Goal: Information Seeking & Learning: Learn about a topic

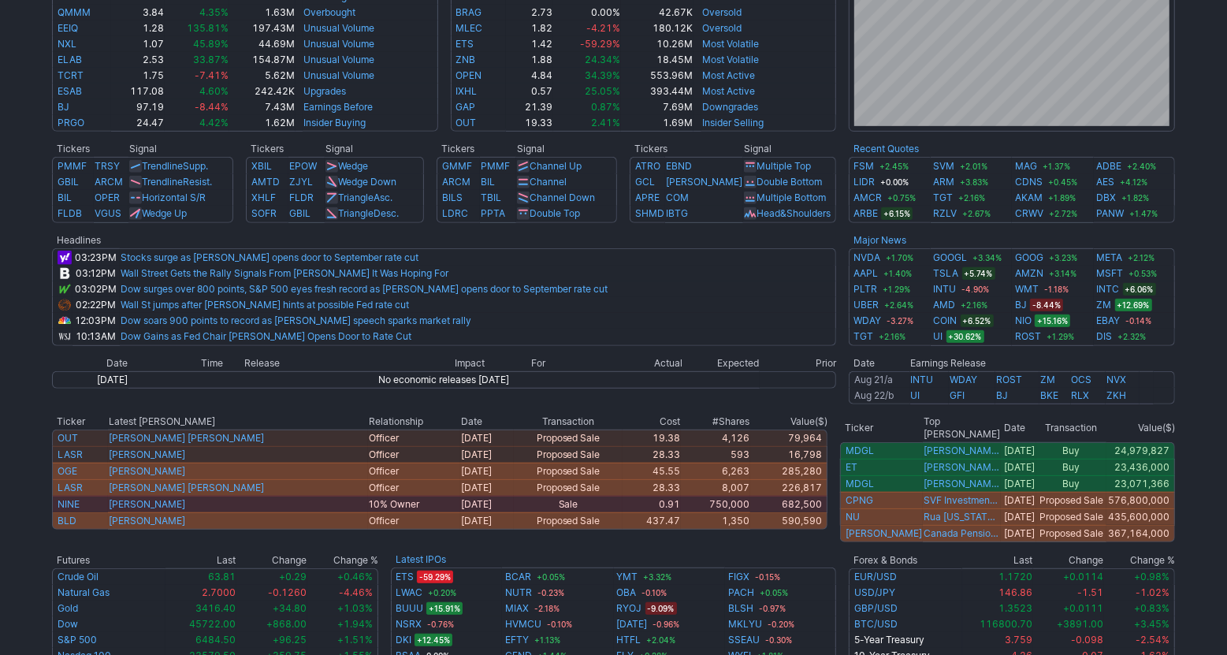
scroll to position [602, 0]
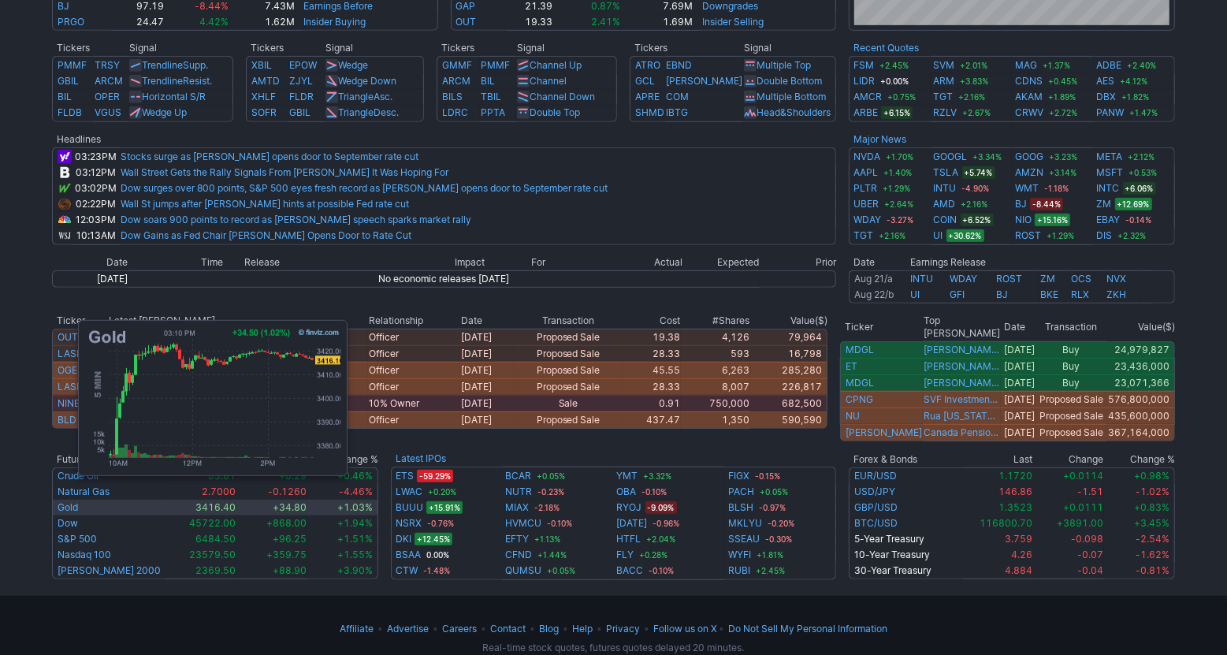
click at [70, 501] on link "Gold" at bounding box center [68, 507] width 20 height 12
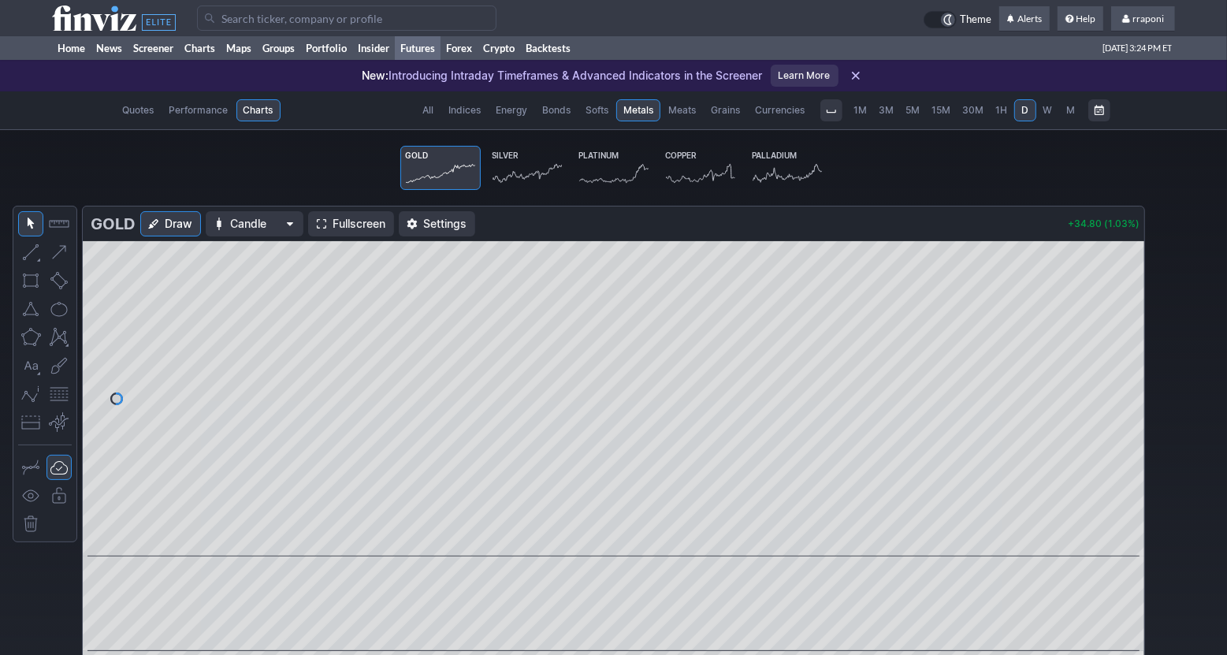
click at [1066, 110] on span "M" at bounding box center [1071, 110] width 11 height 16
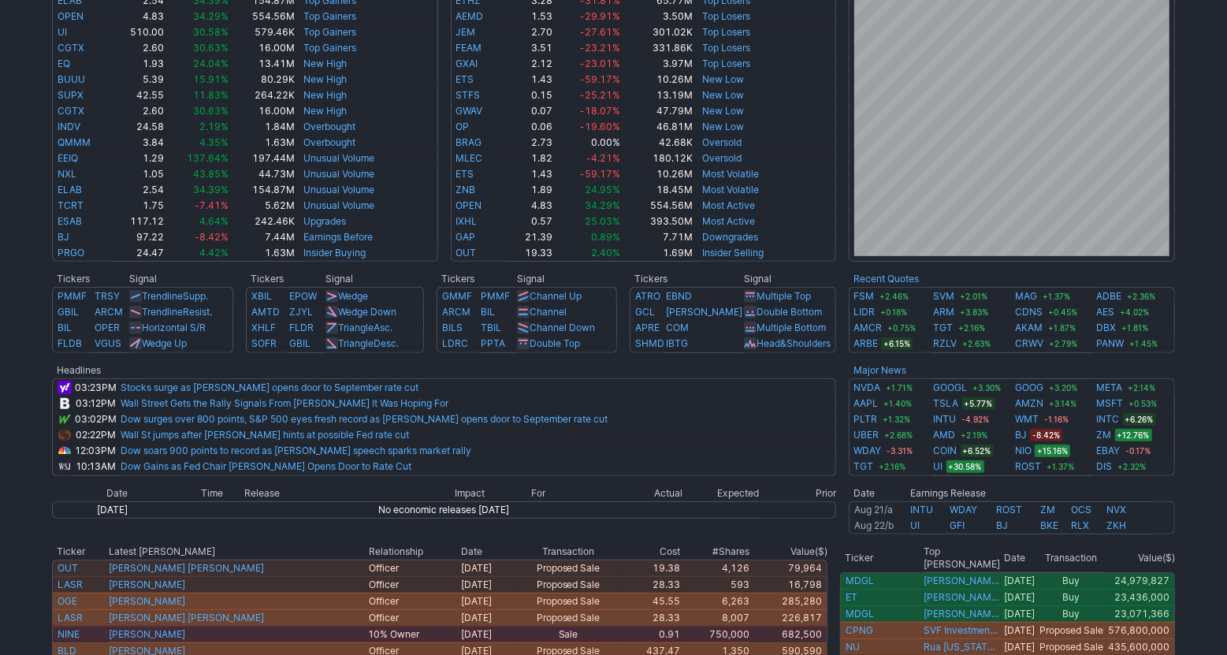
scroll to position [629, 0]
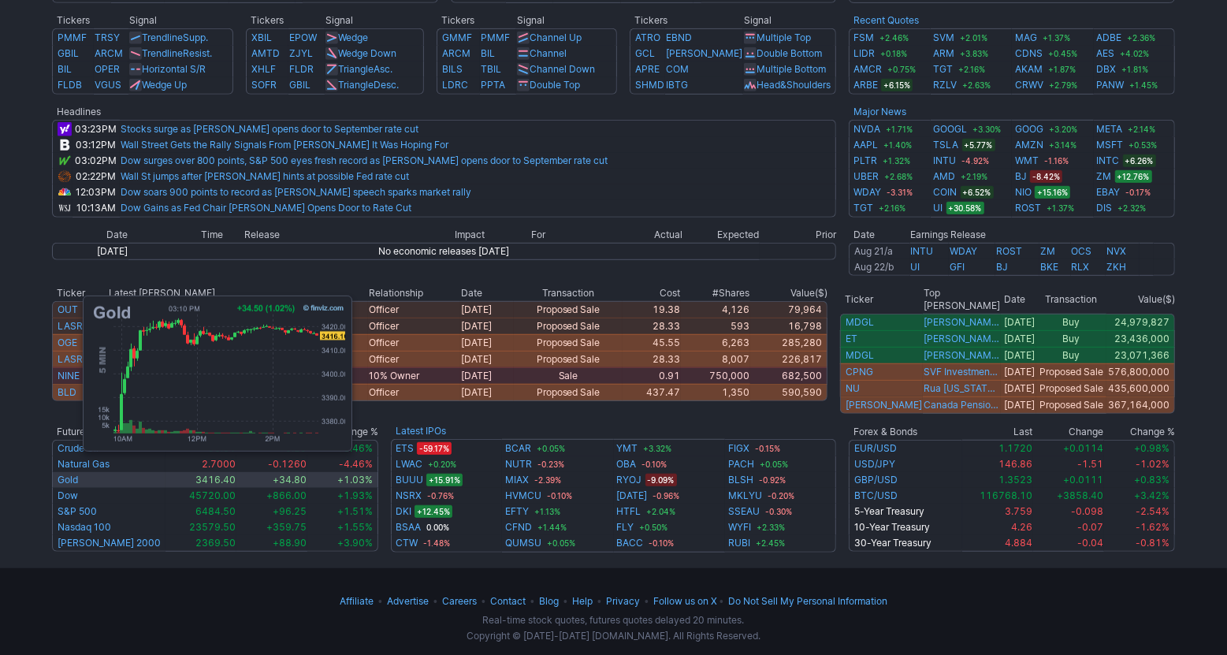
click at [75, 474] on link "Gold" at bounding box center [68, 480] width 20 height 12
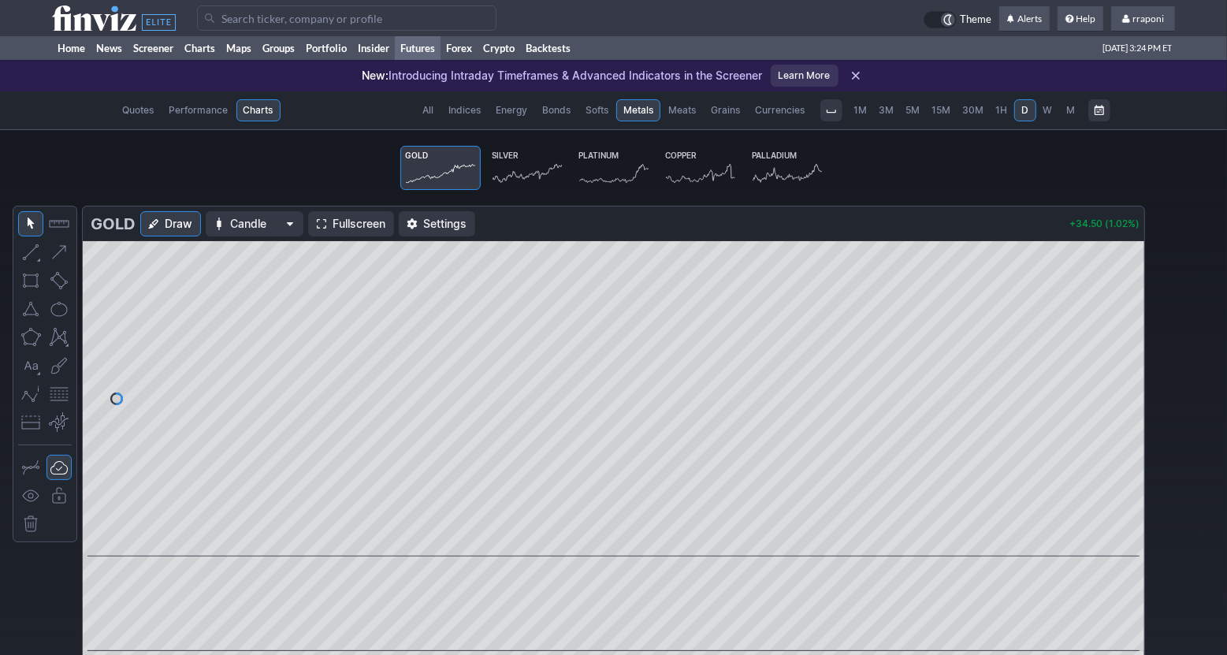
click at [512, 149] on link "Silver" at bounding box center [527, 168] width 80 height 44
click at [1075, 113] on span "M" at bounding box center [1071, 110] width 9 height 12
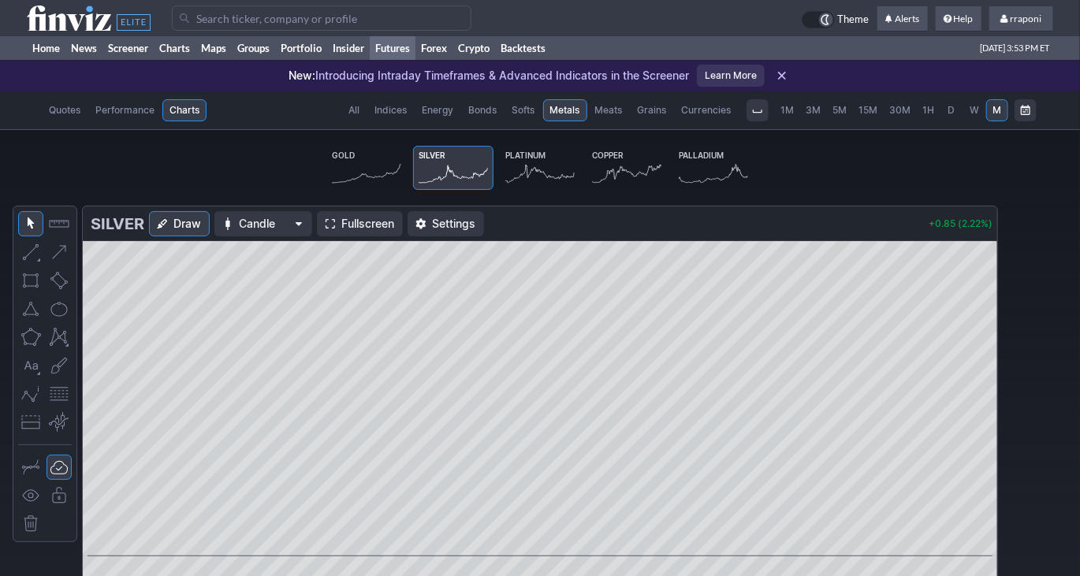
click at [352, 170] on icon at bounding box center [366, 173] width 69 height 22
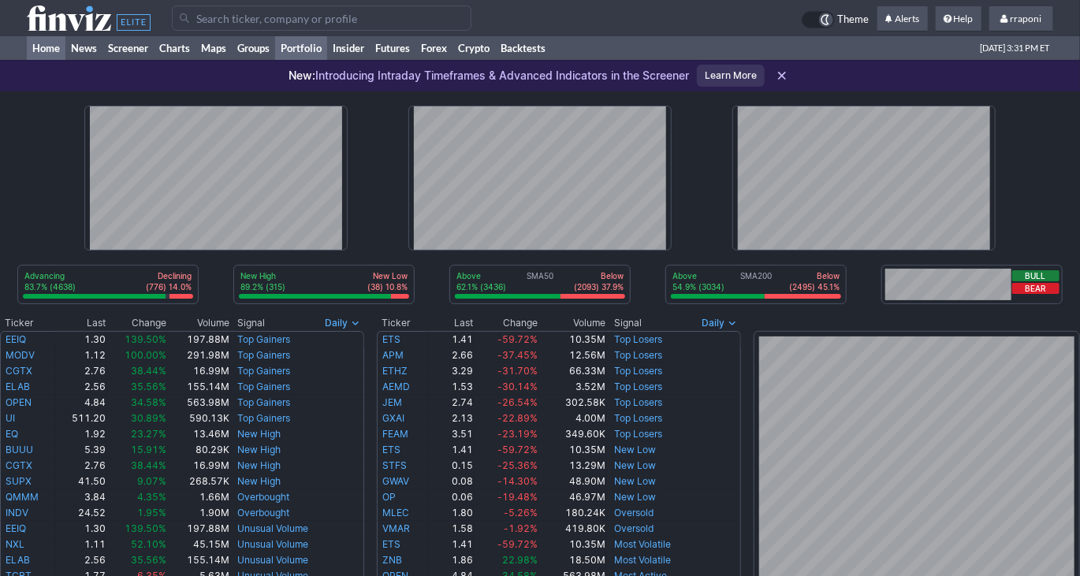
click at [307, 48] on link "Portfolio" at bounding box center [301, 48] width 52 height 24
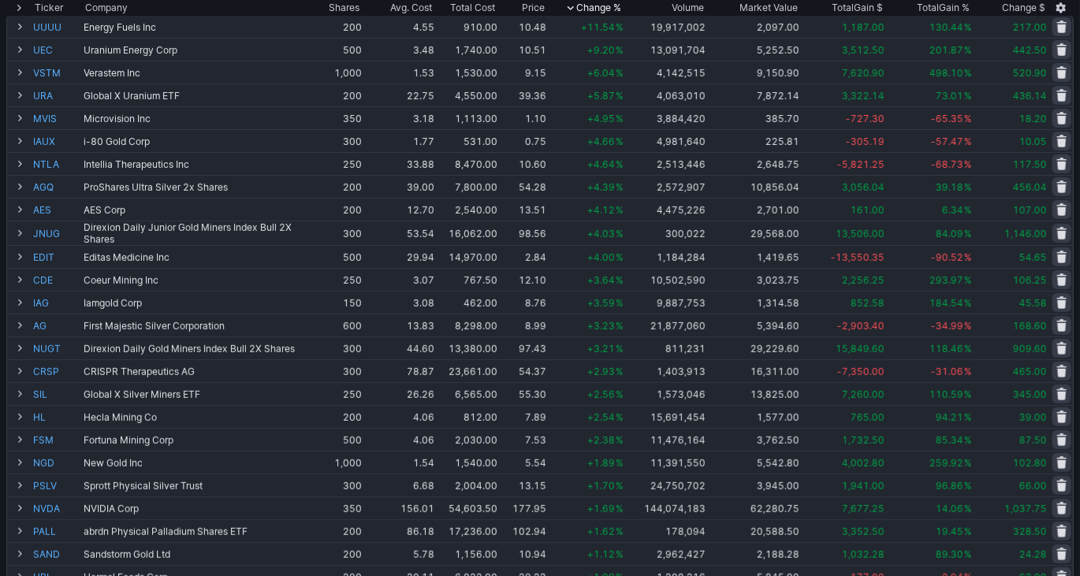
scroll to position [150, 0]
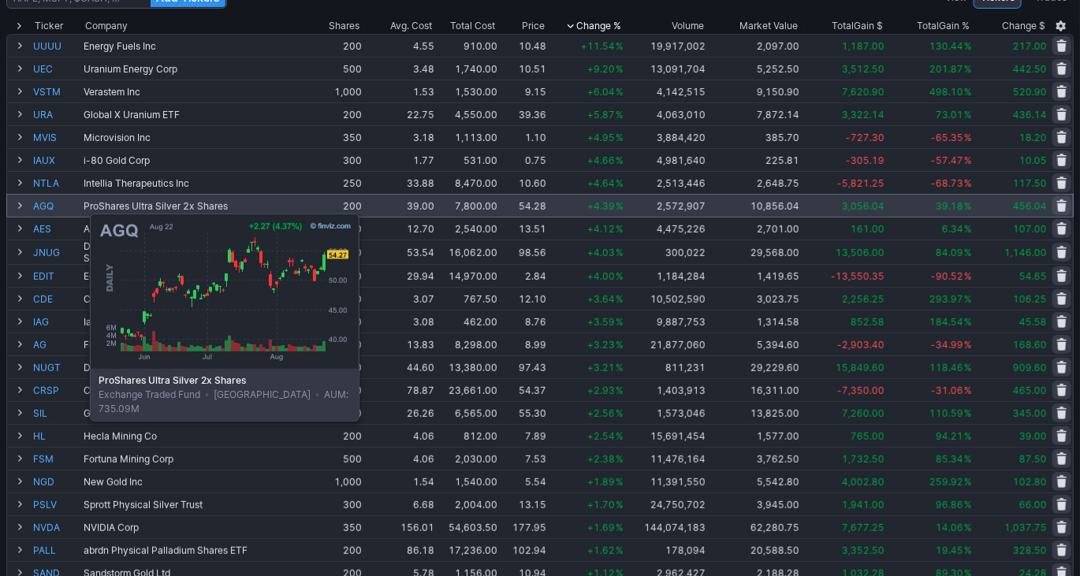
click at [50, 206] on link "AGQ" at bounding box center [56, 206] width 47 height 22
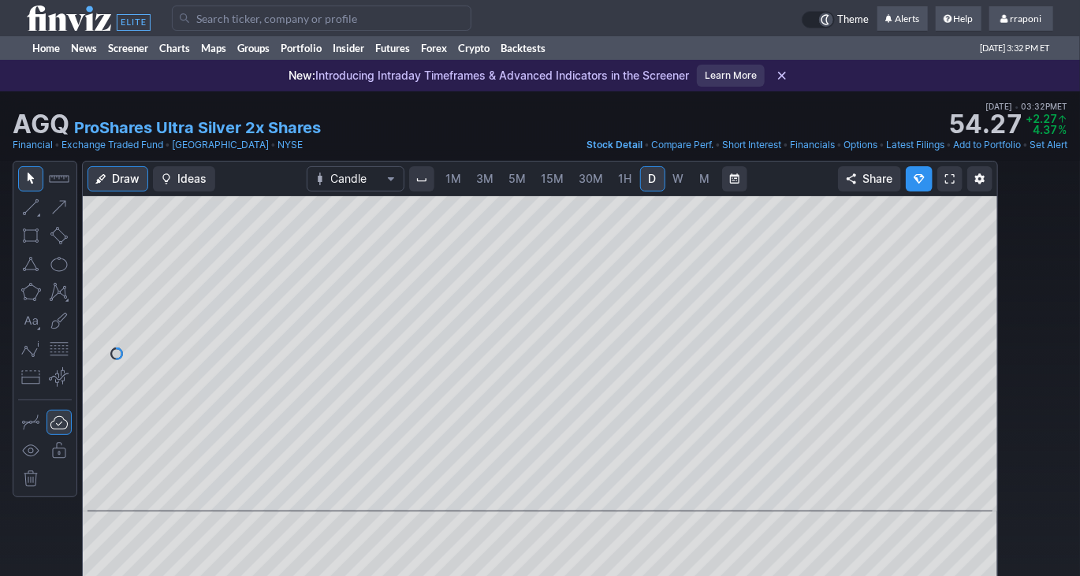
click at [678, 185] on span "W" at bounding box center [678, 179] width 11 height 16
click at [712, 180] on link "M" at bounding box center [704, 178] width 25 height 25
click at [675, 187] on link "W" at bounding box center [678, 178] width 25 height 25
click at [521, 490] on span at bounding box center [526, 489] width 20 height 13
click at [522, 491] on span at bounding box center [526, 489] width 20 height 13
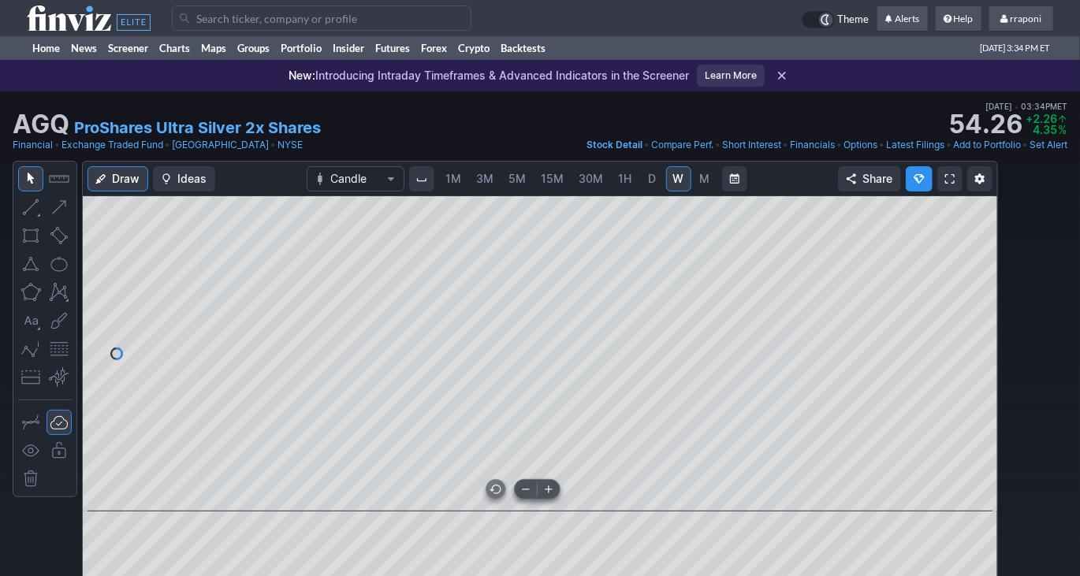
click at [522, 491] on span at bounding box center [526, 489] width 20 height 13
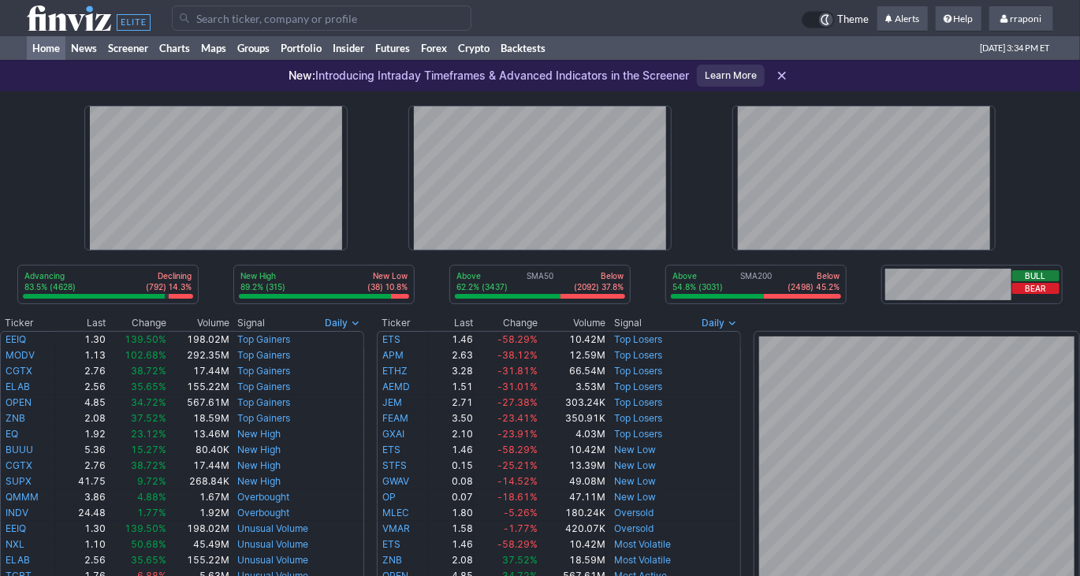
click at [314, 60] on div "New: Introducing Intraday Timeframes & Advanced Indicators in the Screener" at bounding box center [489, 75] width 400 height 35
click at [304, 54] on link "Portfolio" at bounding box center [301, 48] width 52 height 24
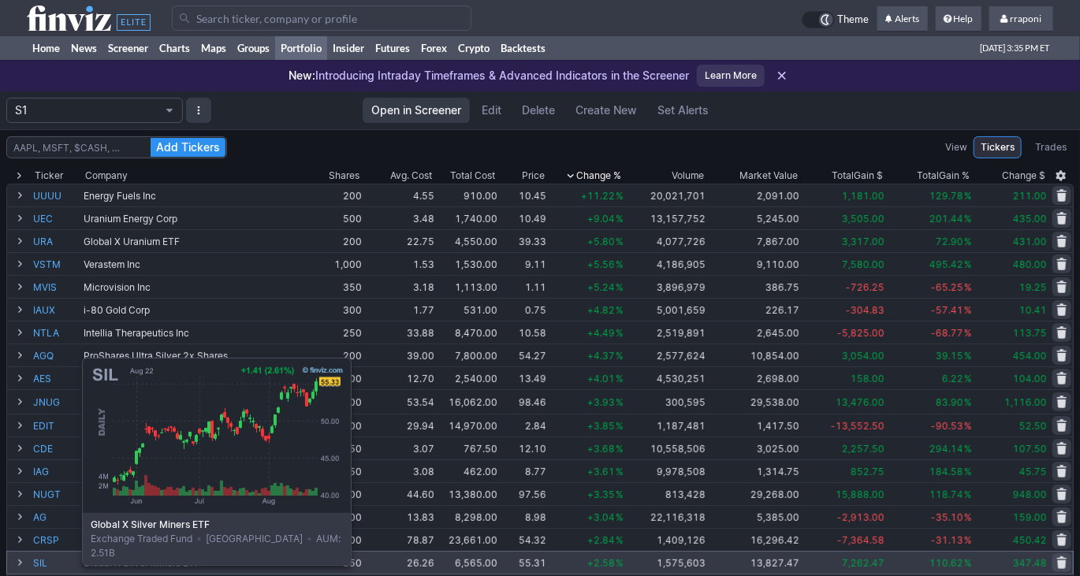
click at [43, 563] on link "SIL" at bounding box center [56, 563] width 47 height 22
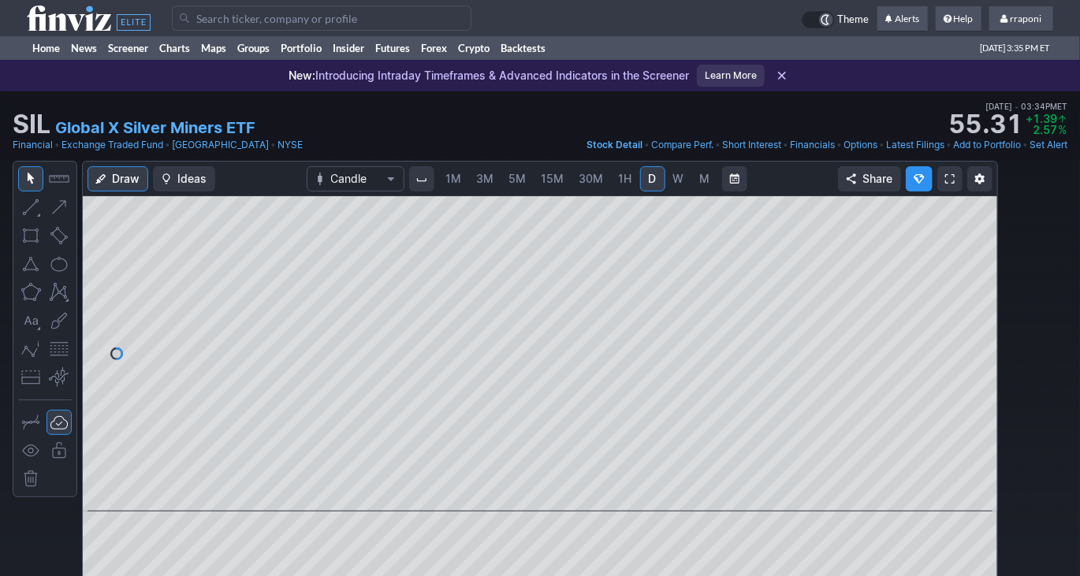
click at [701, 188] on link "M" at bounding box center [704, 178] width 25 height 25
click at [524, 492] on span at bounding box center [526, 489] width 20 height 13
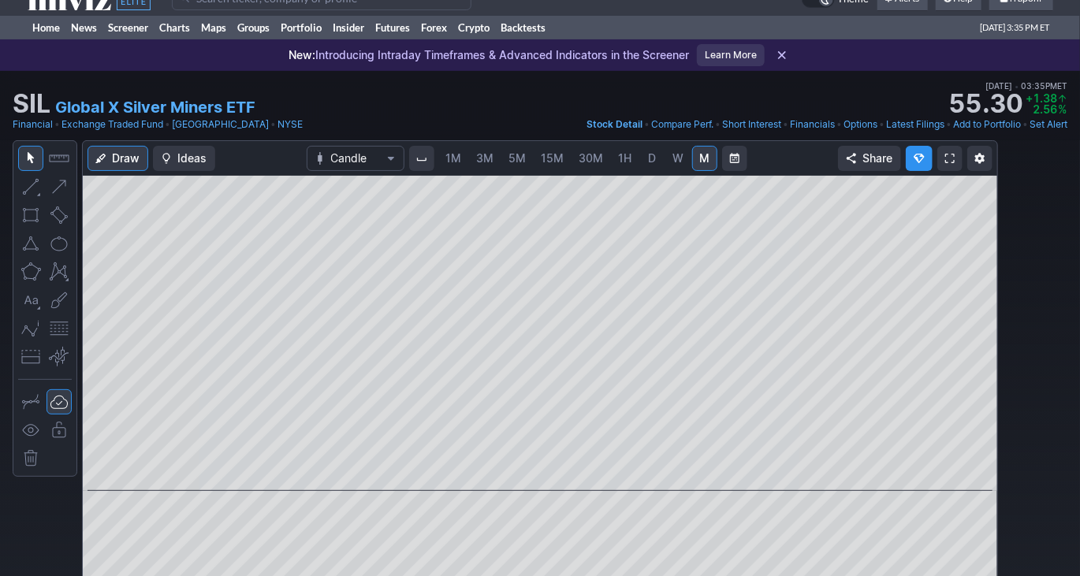
scroll to position [32, 0]
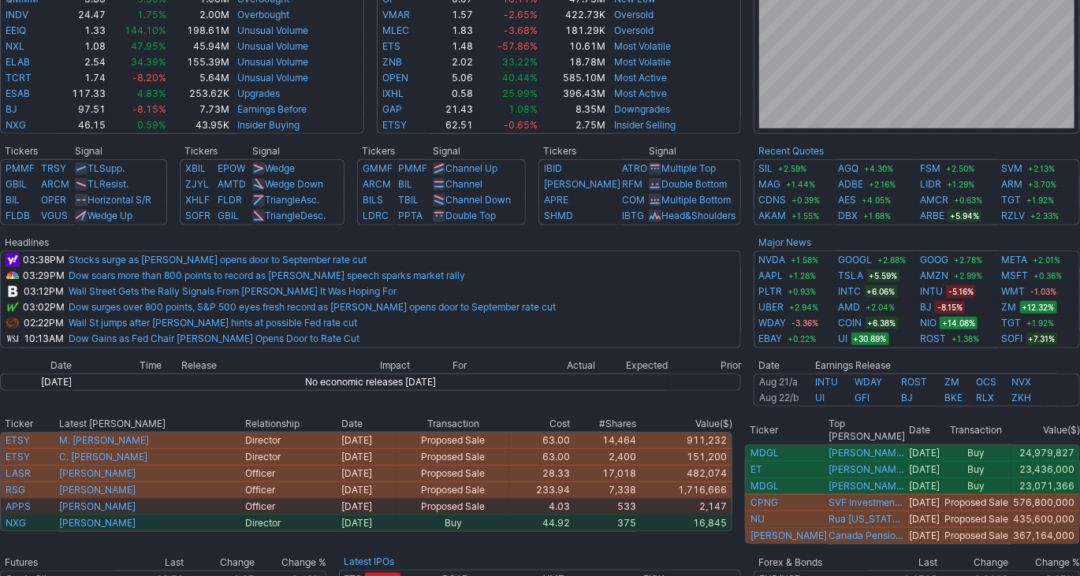
scroll to position [546, 0]
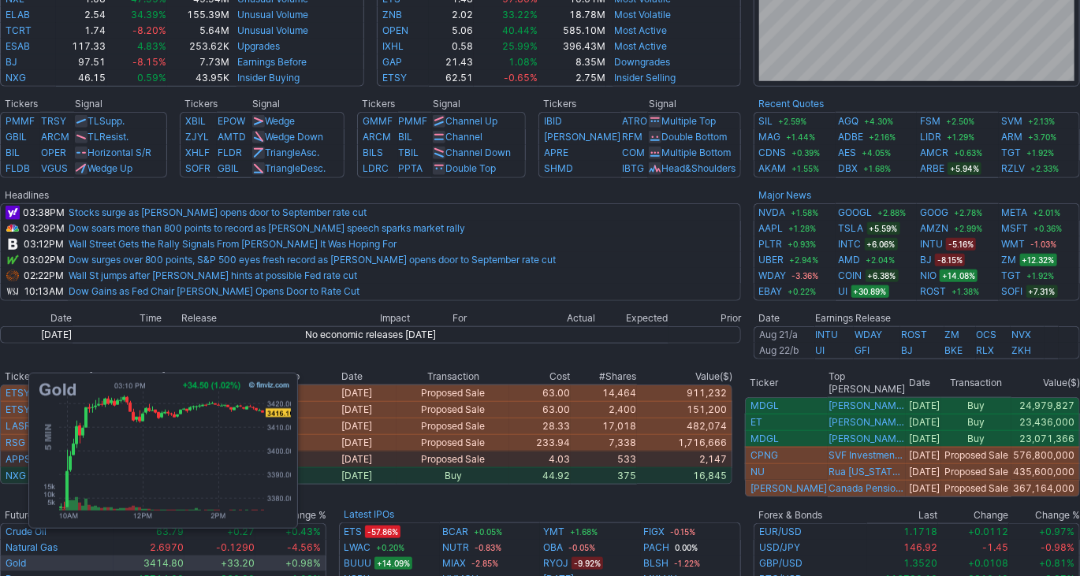
click at [20, 557] on link "Gold" at bounding box center [16, 563] width 20 height 12
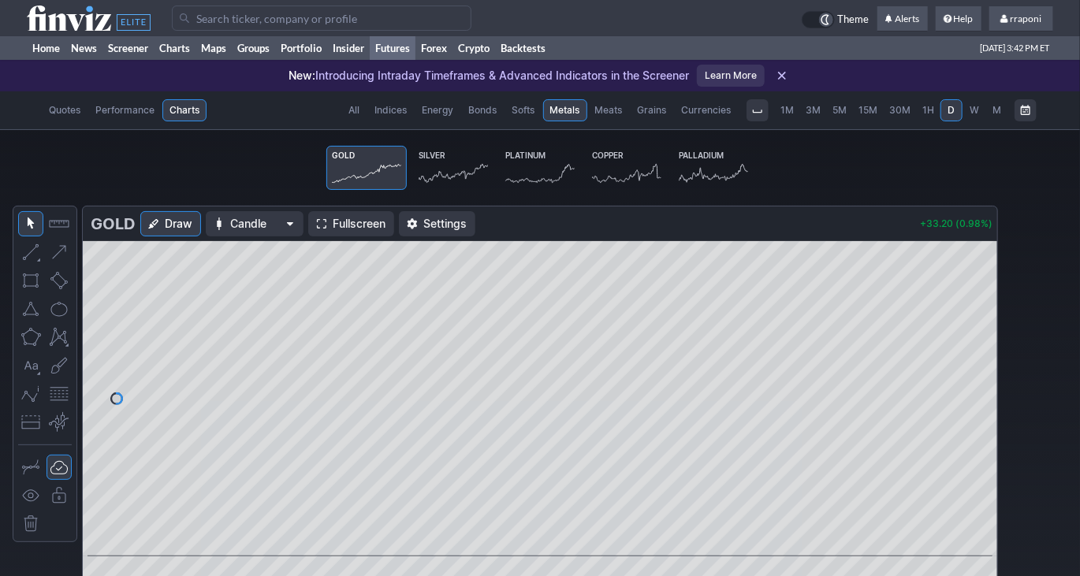
click at [640, 160] on link "Copper" at bounding box center [627, 168] width 80 height 44
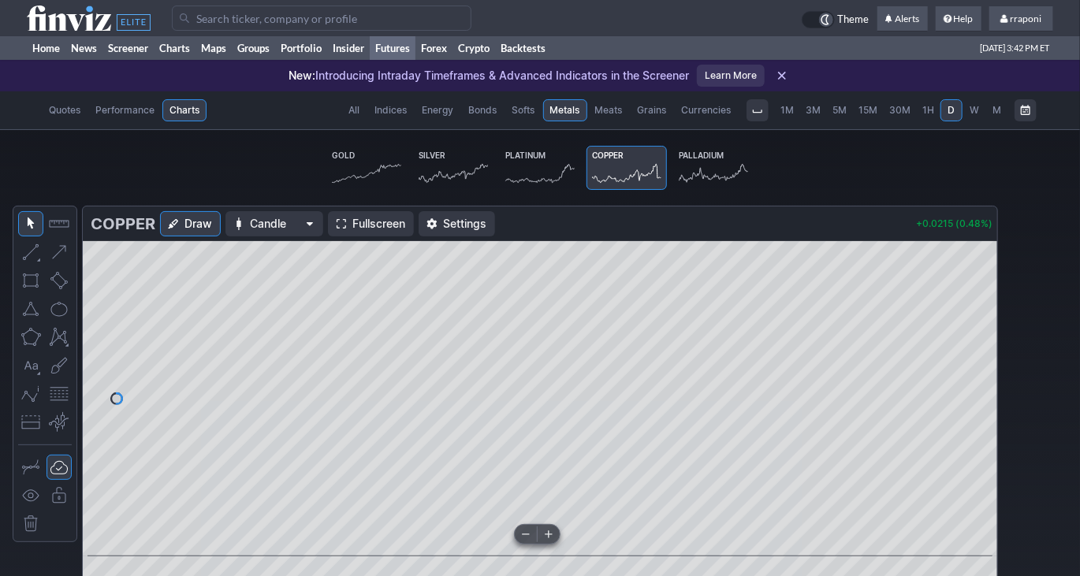
click at [530, 538] on span at bounding box center [526, 534] width 20 height 13
click at [997, 113] on span "M" at bounding box center [997, 110] width 9 height 12
click at [522, 536] on span at bounding box center [526, 534] width 20 height 13
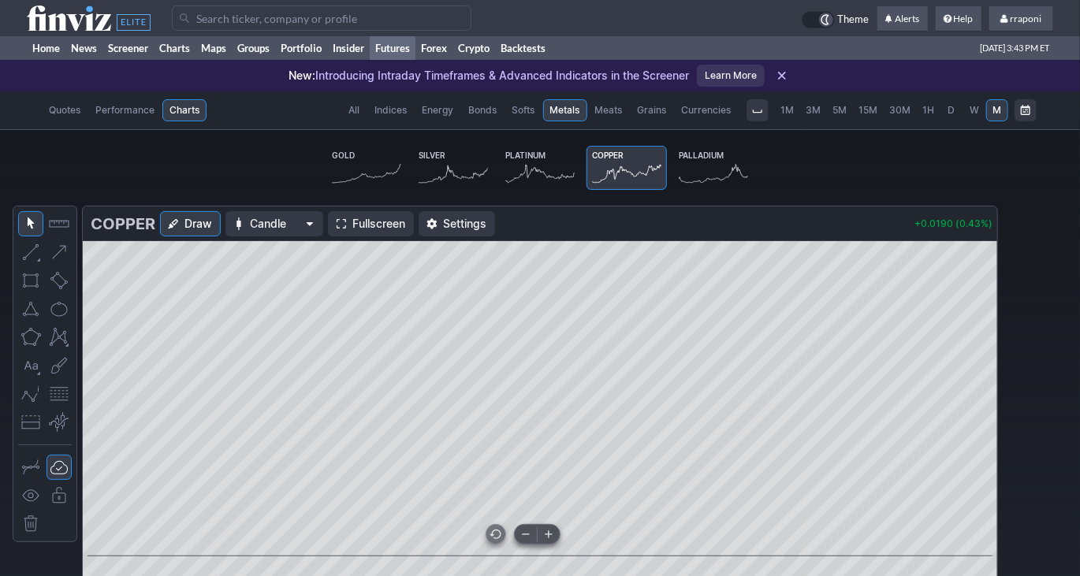
click at [522, 536] on span at bounding box center [526, 534] width 20 height 13
drag, startPoint x: 983, startPoint y: 450, endPoint x: 972, endPoint y: 393, distance: 57.8
click at [978, 412] on div at bounding box center [980, 395] width 33 height 276
click at [524, 537] on span at bounding box center [526, 534] width 20 height 13
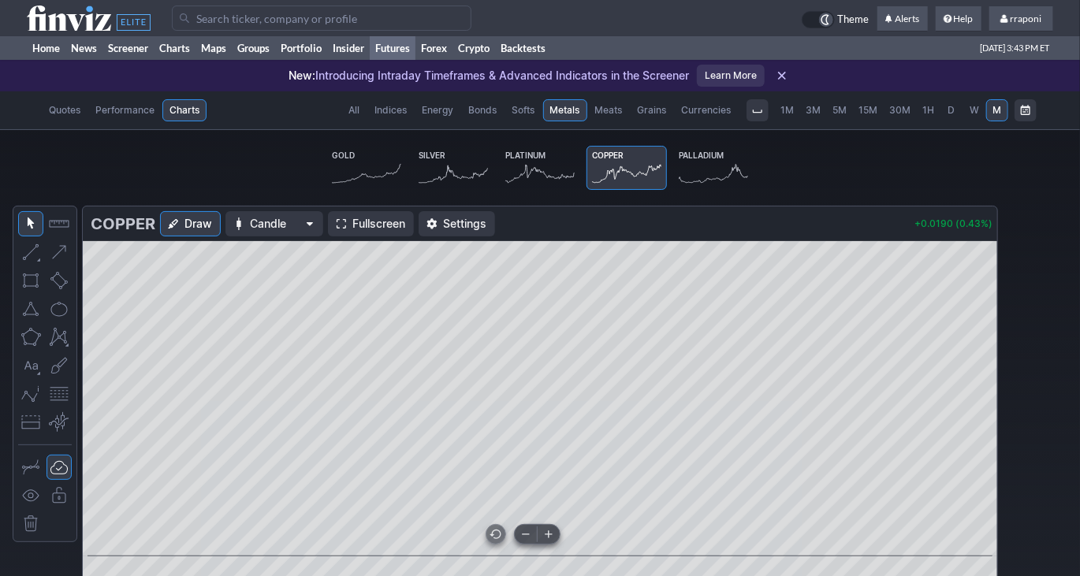
click at [524, 537] on span at bounding box center [526, 534] width 20 height 13
click at [554, 534] on span at bounding box center [548, 534] width 20 height 13
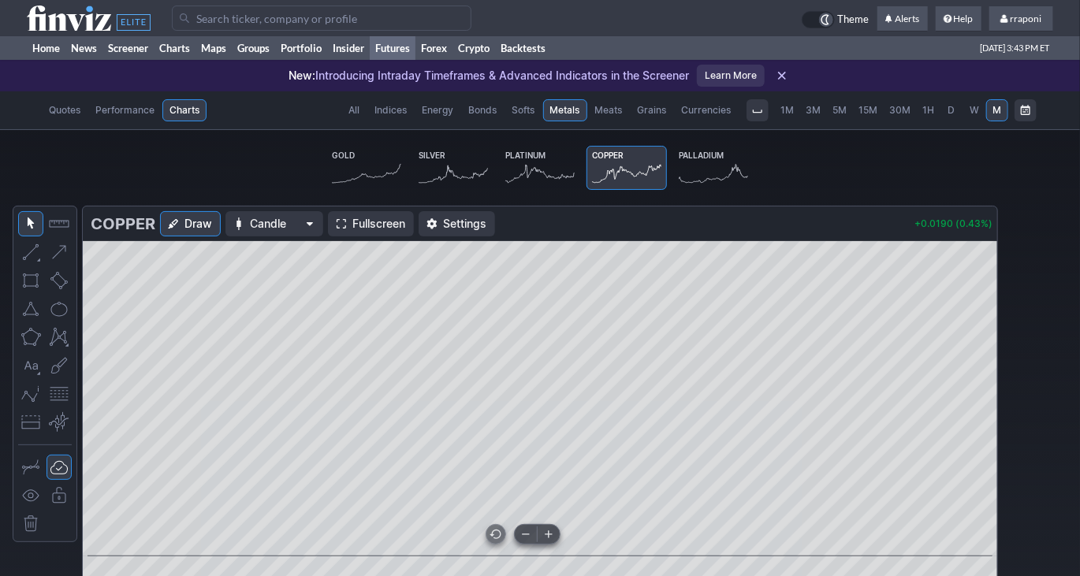
click at [527, 536] on span at bounding box center [526, 534] width 20 height 13
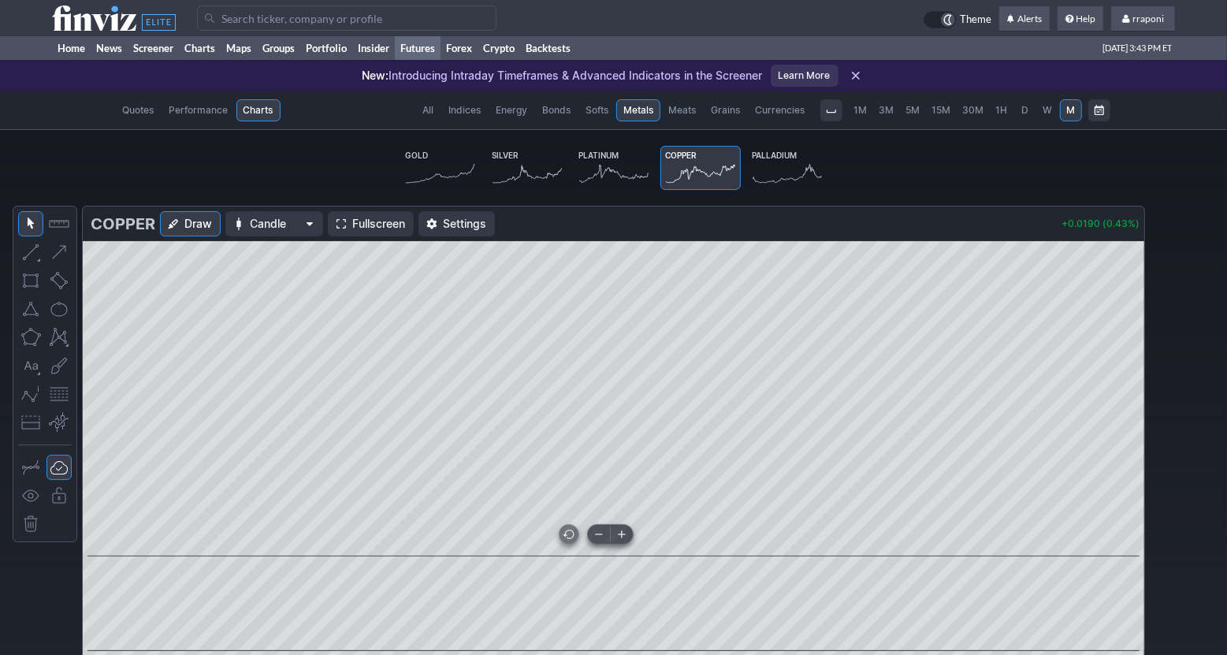
click at [622, 536] on span at bounding box center [622, 534] width 20 height 13
click at [1020, 115] on span "D" at bounding box center [1025, 110] width 11 height 16
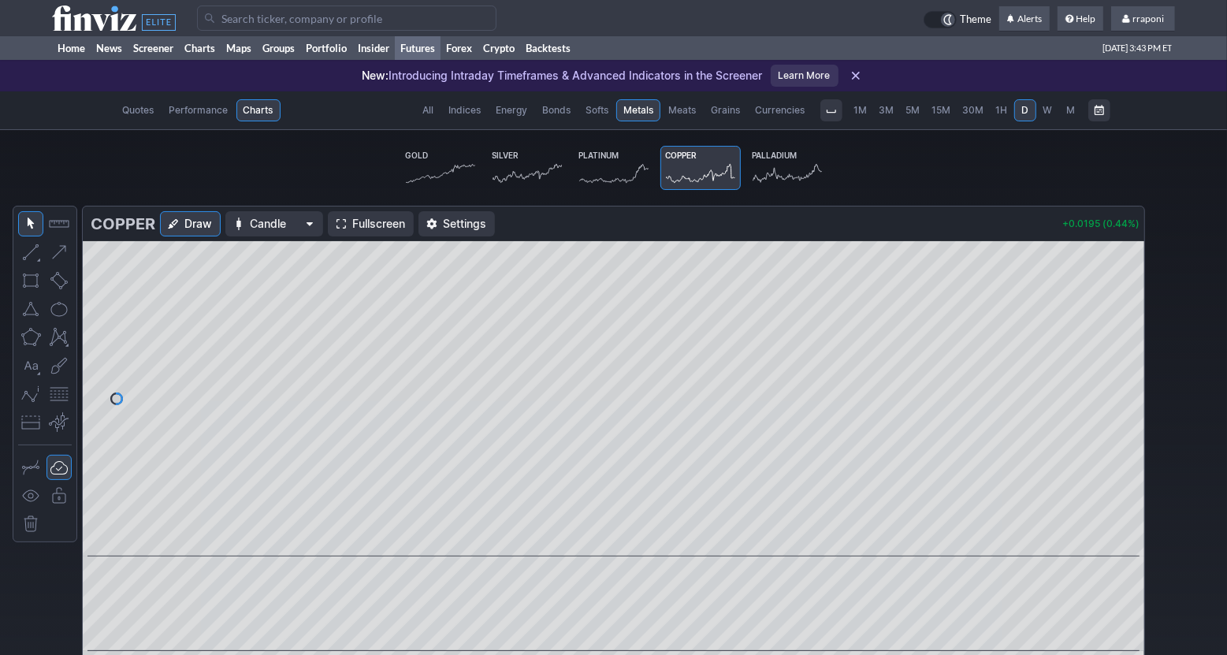
click at [1066, 117] on span "M" at bounding box center [1071, 110] width 11 height 16
click at [1026, 114] on span "D" at bounding box center [1025, 110] width 7 height 12
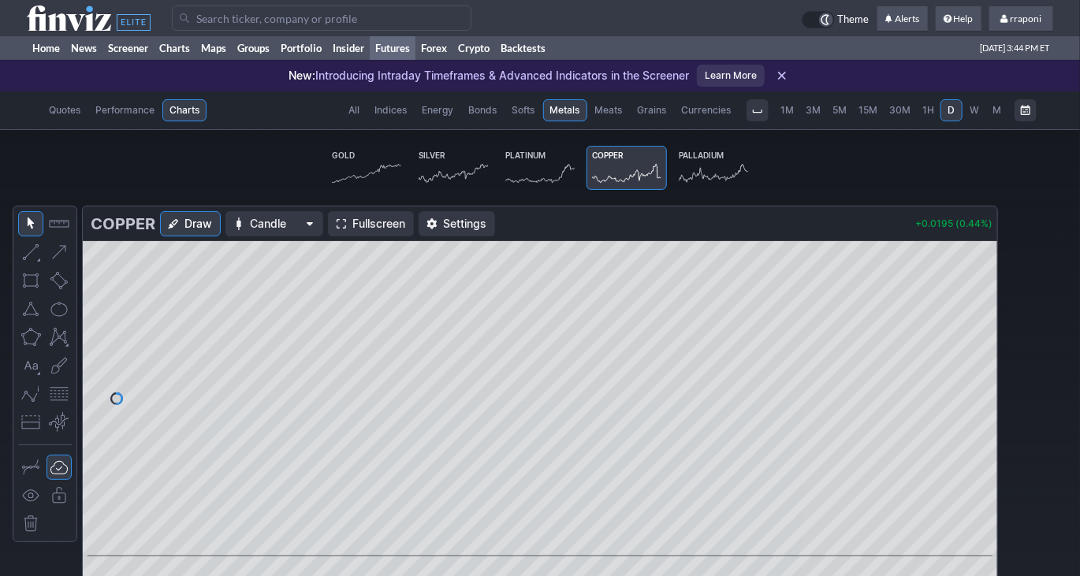
click at [993, 117] on span "M" at bounding box center [997, 110] width 11 height 16
click at [523, 158] on span "Platinum" at bounding box center [525, 155] width 40 height 9
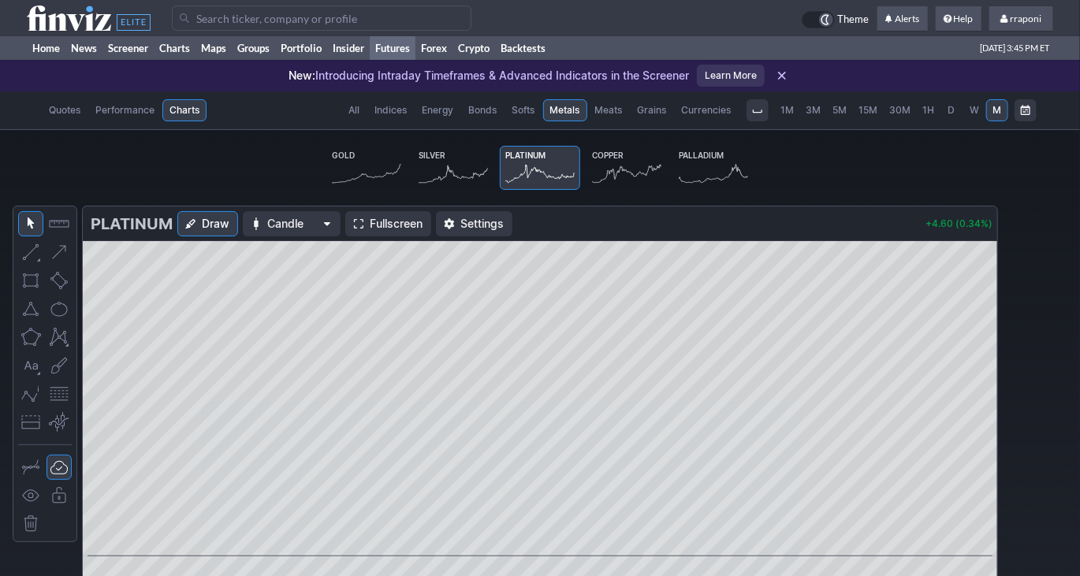
click at [653, 105] on span "Grains" at bounding box center [652, 110] width 29 height 16
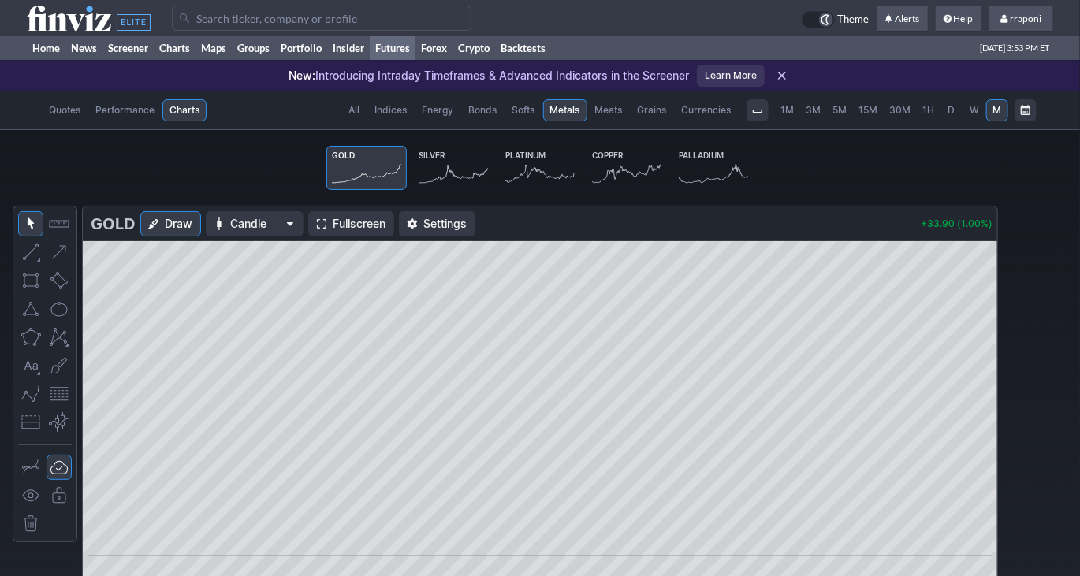
click at [458, 170] on icon at bounding box center [453, 173] width 69 height 22
